Goal: Use online tool/utility: Use online tool/utility

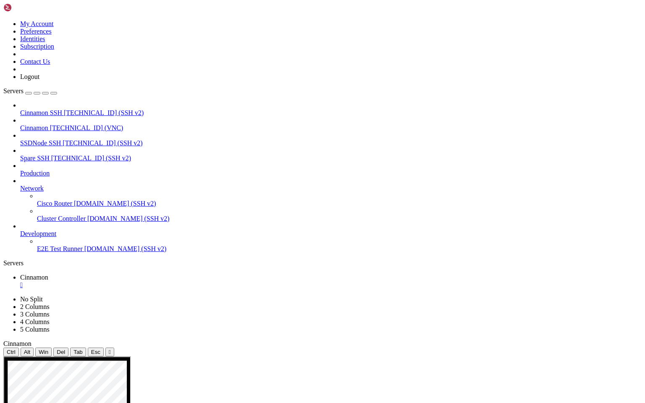
drag, startPoint x: 377, startPoint y: 586, endPoint x: 402, endPoint y: 585, distance: 25.6
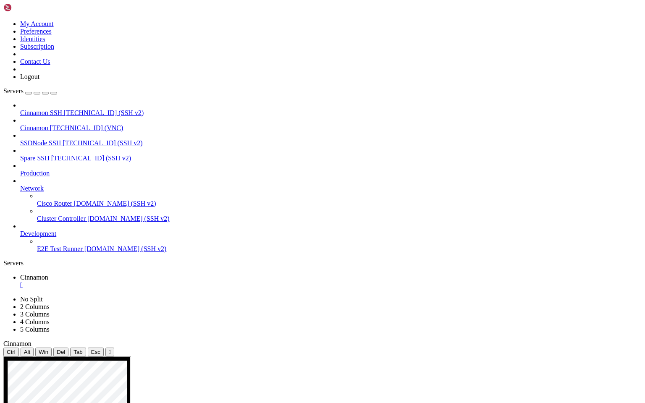
drag, startPoint x: 49, startPoint y: 367, endPoint x: 363, endPoint y: 437, distance: 322.5
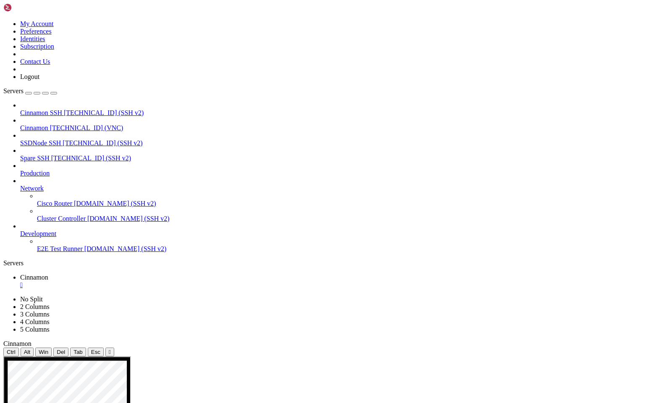
drag, startPoint x: 376, startPoint y: 525, endPoint x: 407, endPoint y: 530, distance: 31.6
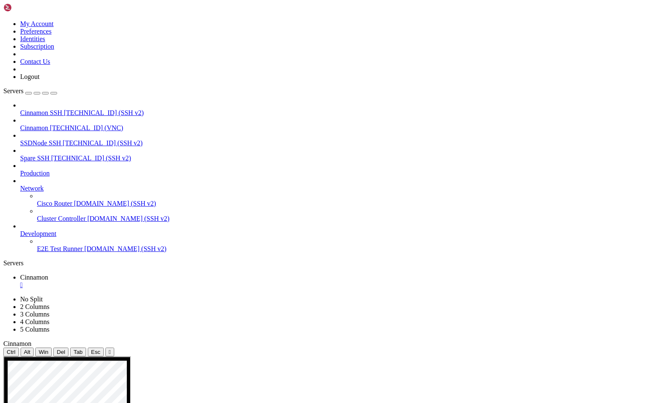
drag, startPoint x: 119, startPoint y: 544, endPoint x: 179, endPoint y: 624, distance: 99.9
drag, startPoint x: 119, startPoint y: 552, endPoint x: 202, endPoint y: 611, distance: 101.5
drag, startPoint x: 121, startPoint y: 546, endPoint x: 231, endPoint y: 586, distance: 117.3
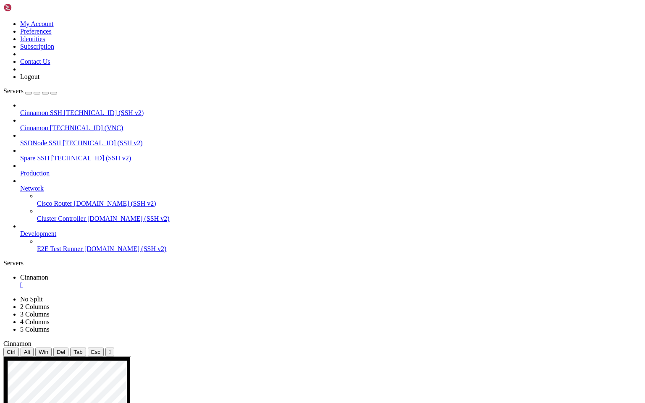
drag, startPoint x: 119, startPoint y: 564, endPoint x: 231, endPoint y: 611, distance: 121.6
drag, startPoint x: 120, startPoint y: 556, endPoint x: 183, endPoint y: 606, distance: 80.5
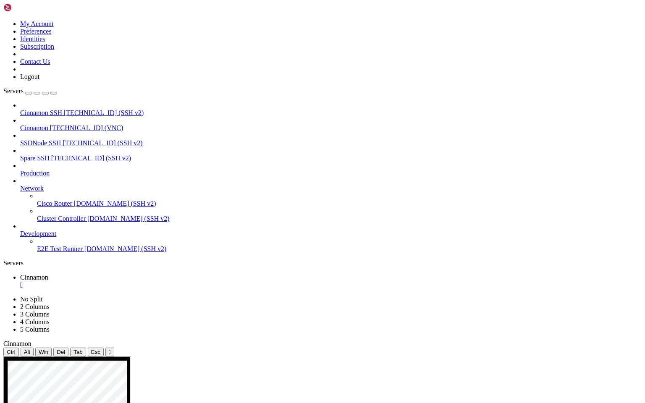
drag, startPoint x: 121, startPoint y: 587, endPoint x: 189, endPoint y: 616, distance: 73.4
drag, startPoint x: 121, startPoint y: 582, endPoint x: 177, endPoint y: 613, distance: 64.1
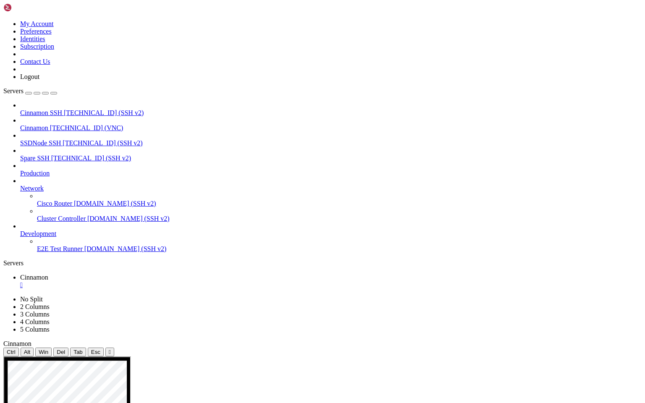
drag, startPoint x: 121, startPoint y: 564, endPoint x: 209, endPoint y: 612, distance: 100.0
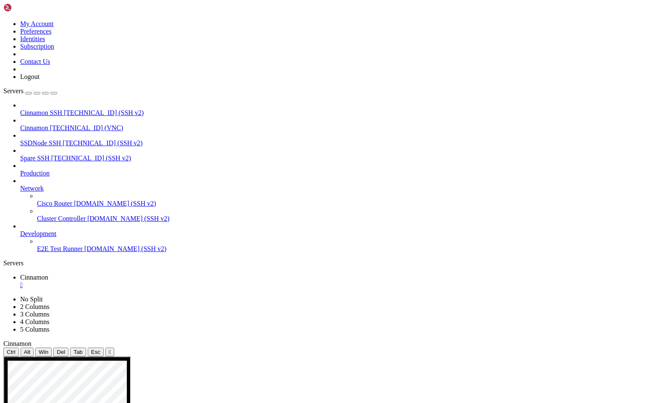
drag, startPoint x: 121, startPoint y: 580, endPoint x: 242, endPoint y: 599, distance: 123.4
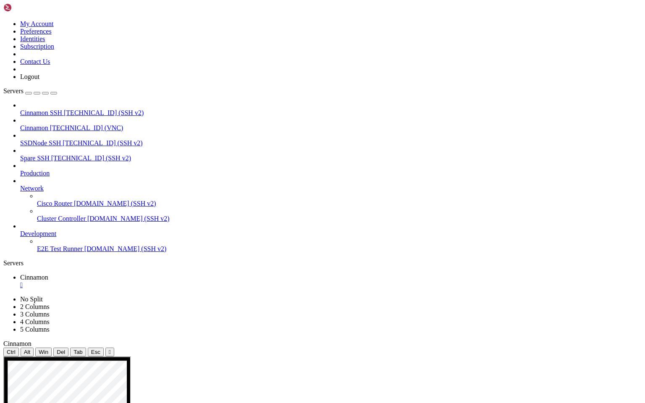
drag, startPoint x: 263, startPoint y: 557, endPoint x: 276, endPoint y: 594, distance: 38.8
drag, startPoint x: 129, startPoint y: 576, endPoint x: 171, endPoint y: 576, distance: 42.0
drag, startPoint x: 131, startPoint y: 563, endPoint x: 153, endPoint y: 568, distance: 22.4
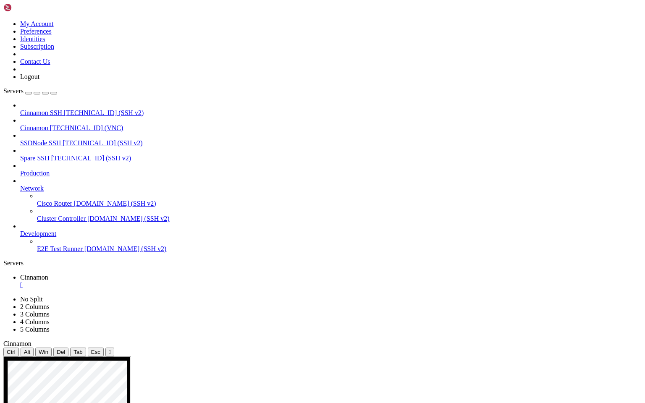
drag, startPoint x: 263, startPoint y: 547, endPoint x: 257, endPoint y: 596, distance: 49.2
